Goal: Task Accomplishment & Management: Manage account settings

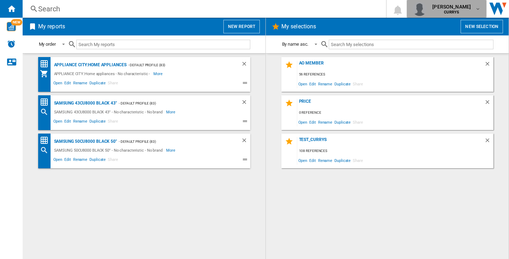
click at [456, 4] on span "[PERSON_NAME]" at bounding box center [452, 6] width 39 height 7
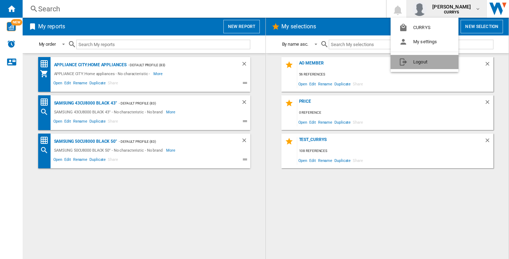
click at [435, 59] on button "Logout" at bounding box center [425, 62] width 68 height 14
